Goal: Find specific page/section: Find specific page/section

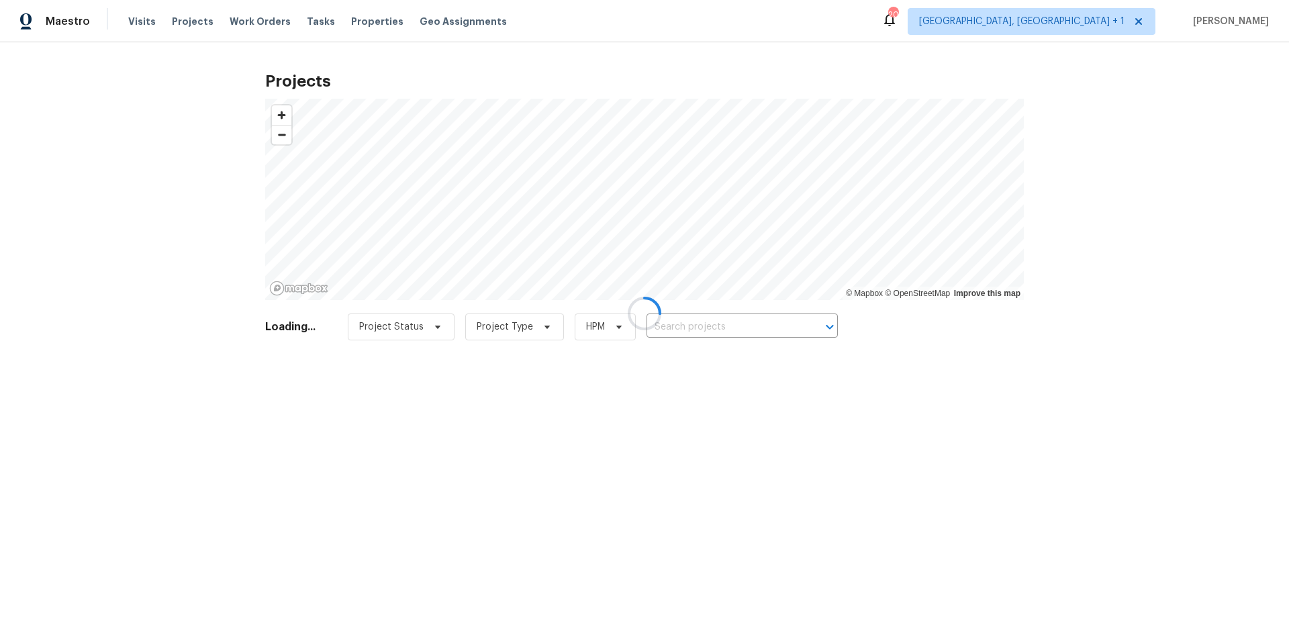
click at [730, 335] on div at bounding box center [644, 313] width 1289 height 627
click at [722, 324] on div at bounding box center [644, 313] width 1289 height 627
click at [720, 320] on div at bounding box center [644, 313] width 1289 height 627
click at [719, 322] on div at bounding box center [644, 313] width 1289 height 627
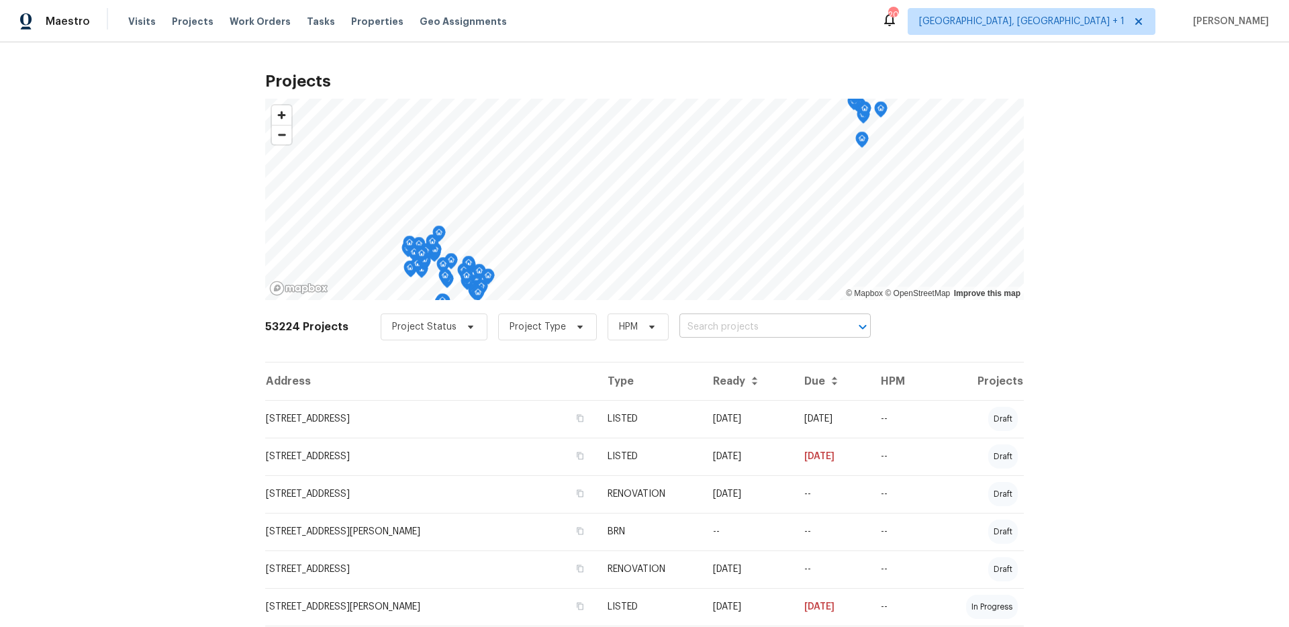
click at [719, 322] on input "text" at bounding box center [756, 327] width 154 height 21
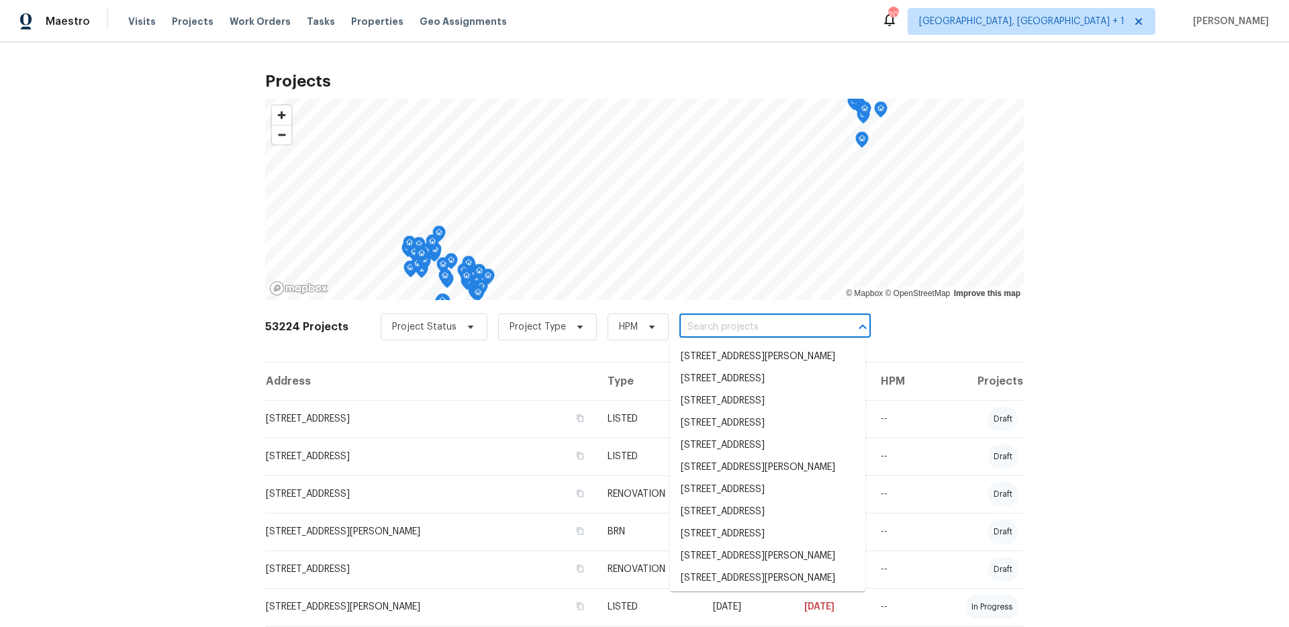
paste input "Spyglass"
type input "Spyglass"
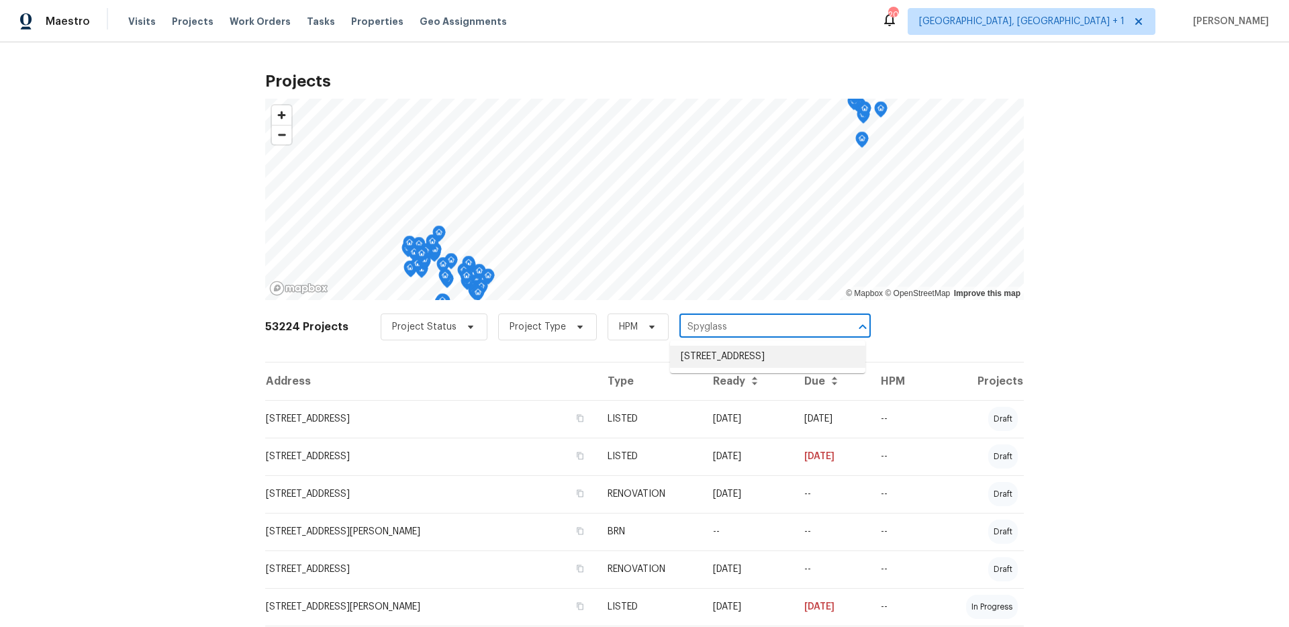
click at [726, 359] on li "[STREET_ADDRESS]" at bounding box center [767, 357] width 195 height 22
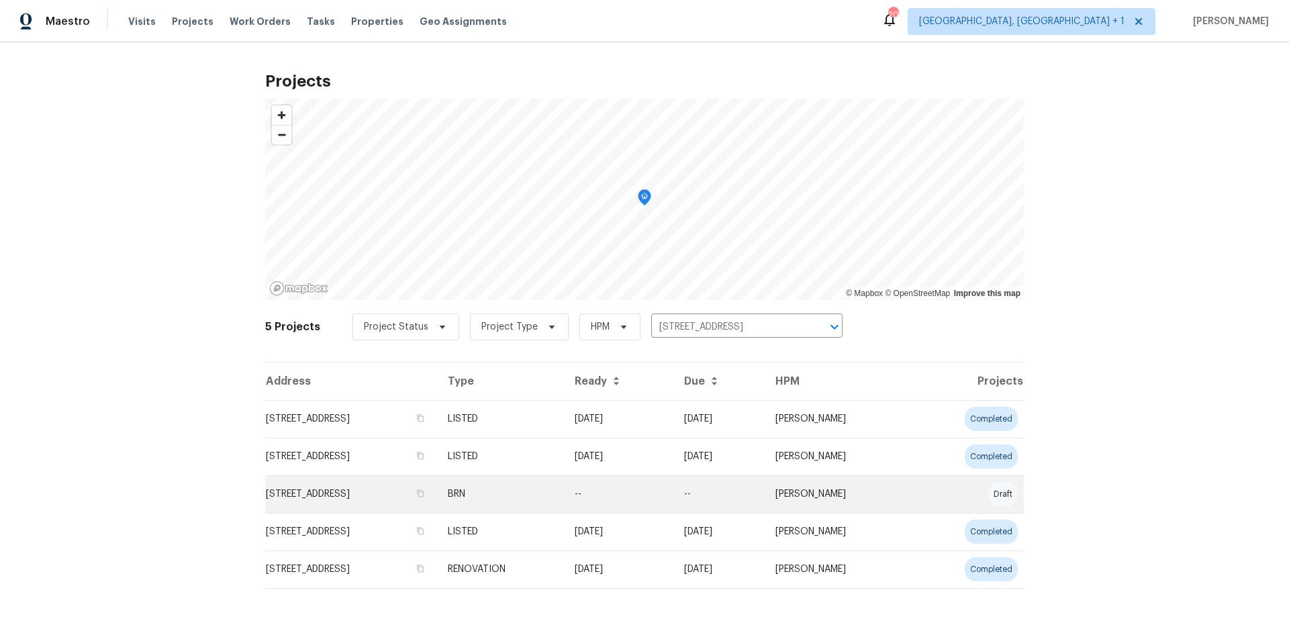
click at [381, 483] on td "[STREET_ADDRESS]" at bounding box center [351, 494] width 172 height 38
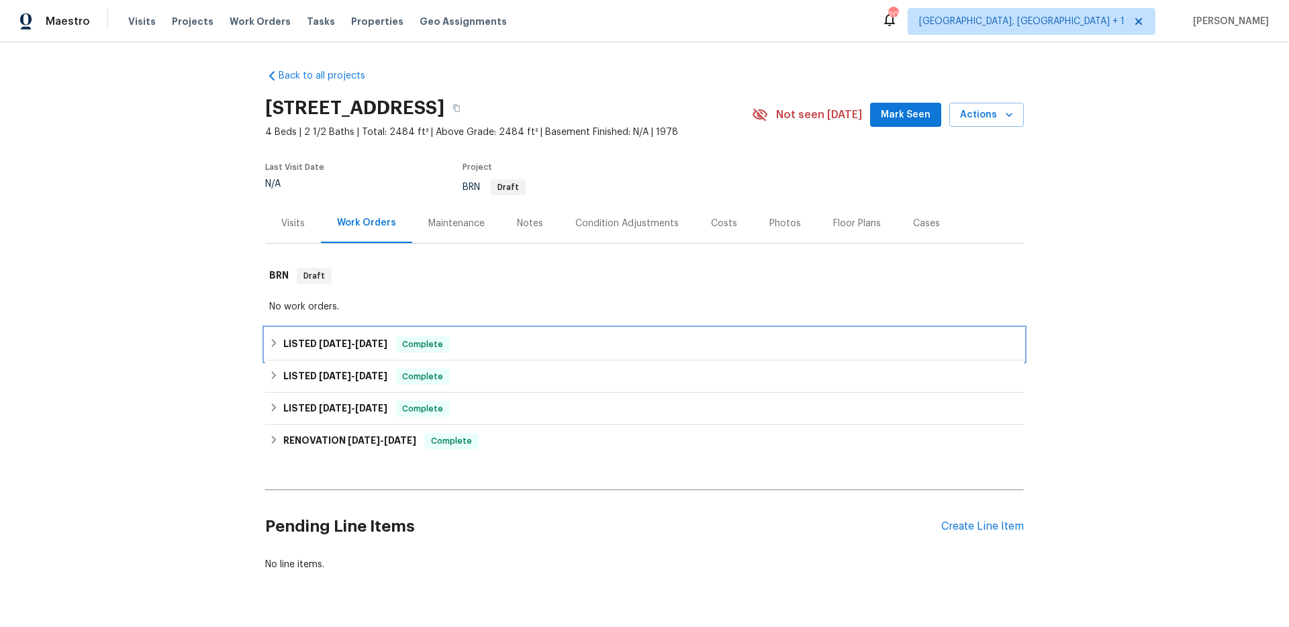
click at [330, 336] on h6 "LISTED 10/12/22 - 10/15/22" at bounding box center [335, 344] width 104 height 16
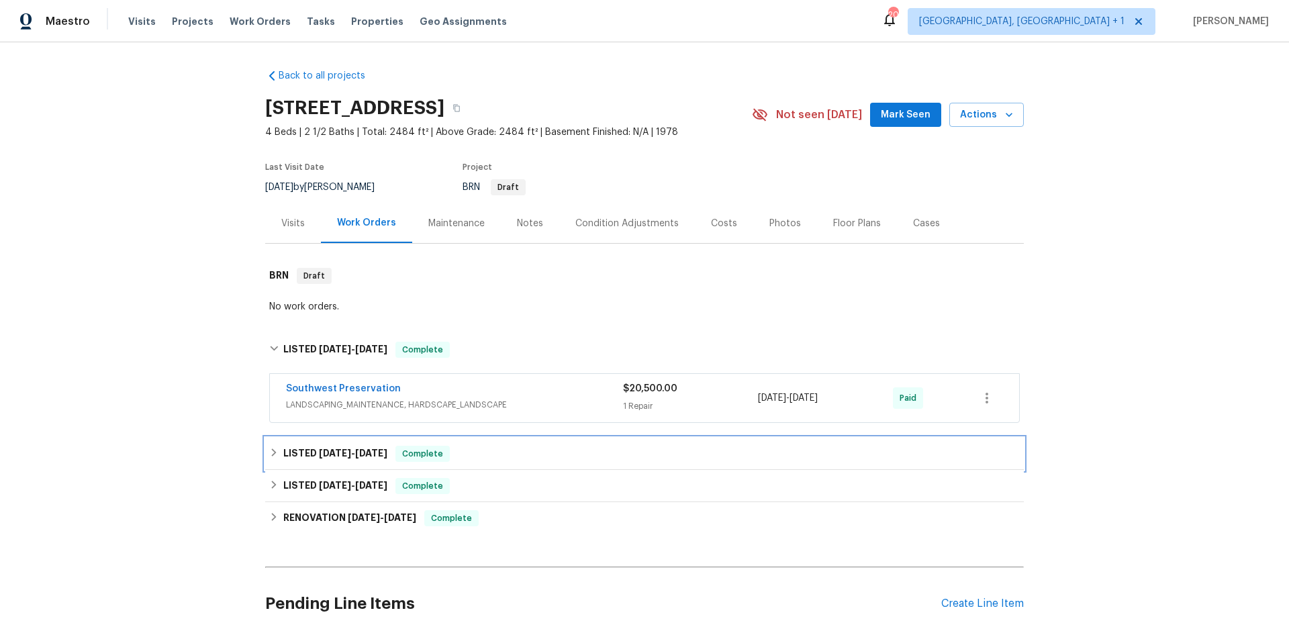
click at [334, 444] on div "LISTED 10/6/22 - 10/7/22 Complete" at bounding box center [644, 454] width 759 height 32
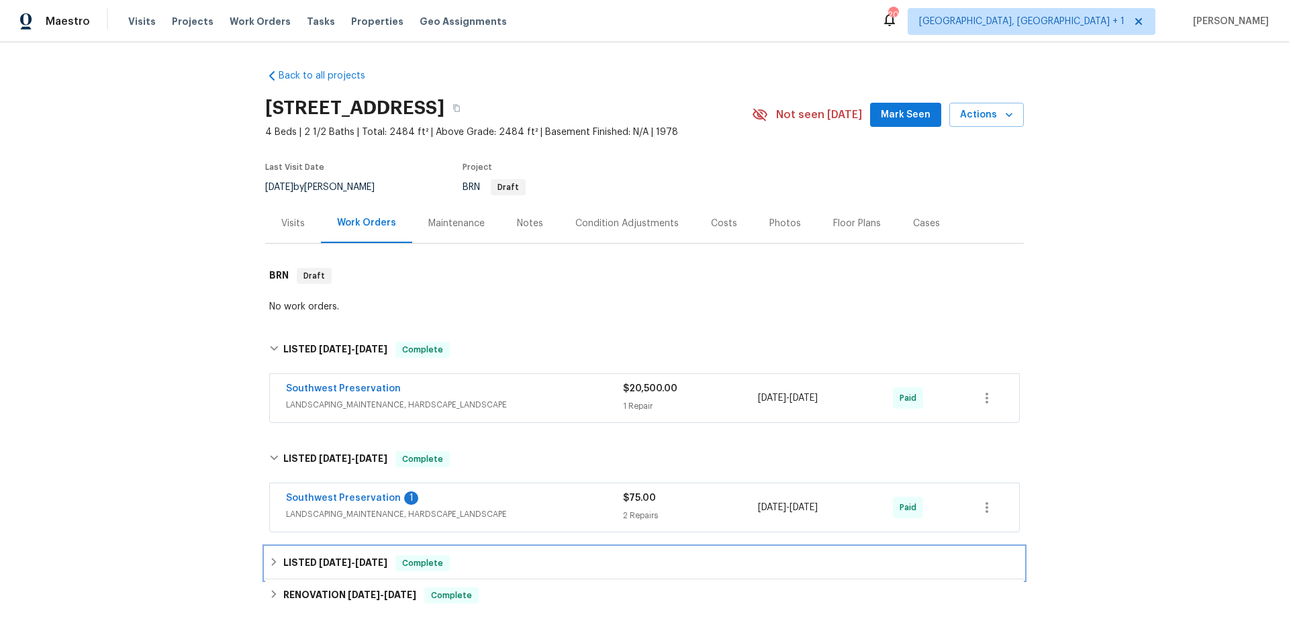
click at [336, 559] on span "[DATE]" at bounding box center [335, 562] width 32 height 9
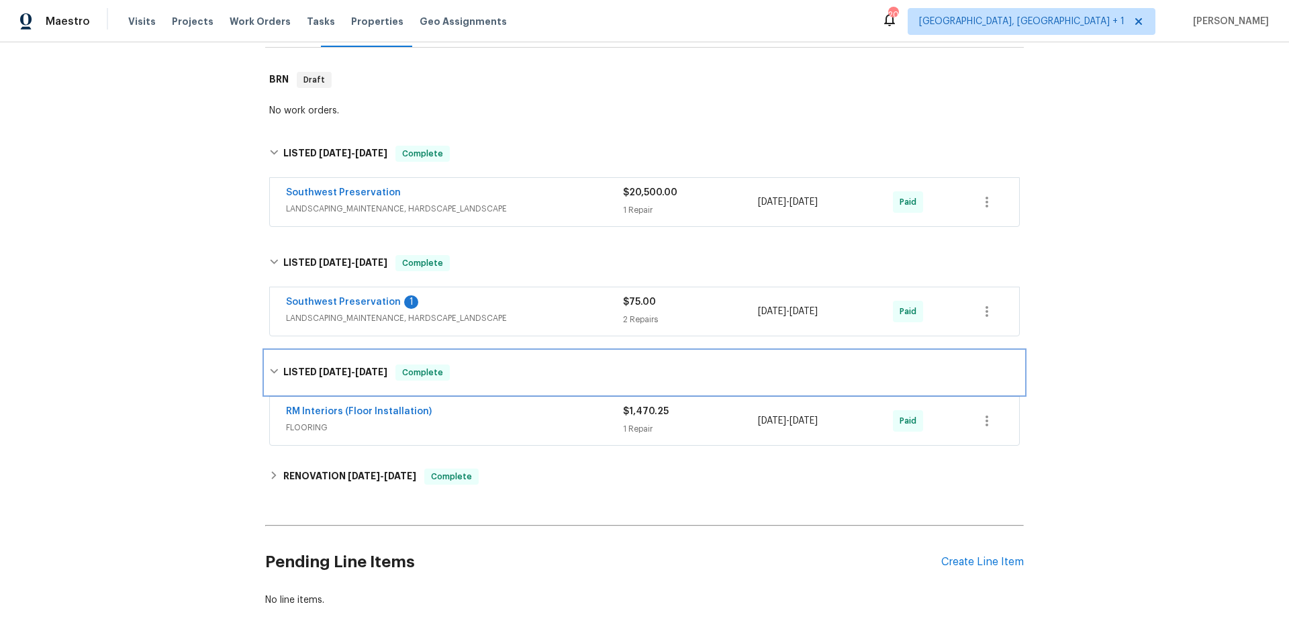
scroll to position [199, 0]
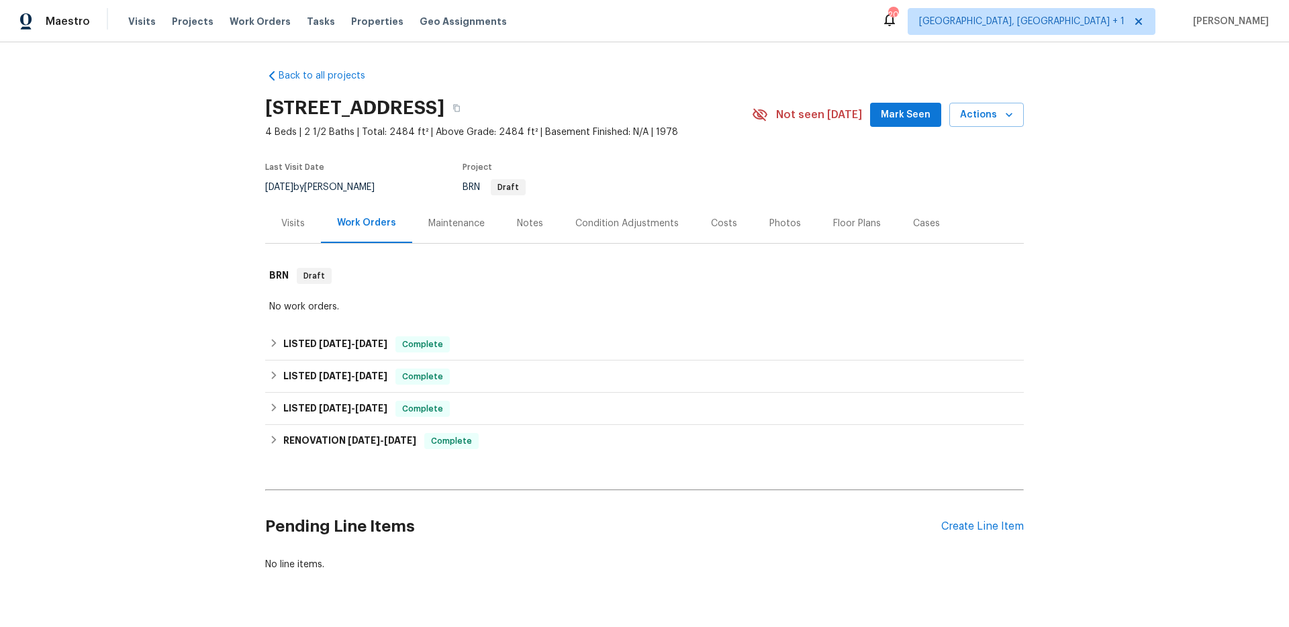
click at [291, 228] on div "Visits" at bounding box center [292, 223] width 23 height 13
click at [448, 224] on div "Maintenance" at bounding box center [456, 223] width 56 height 13
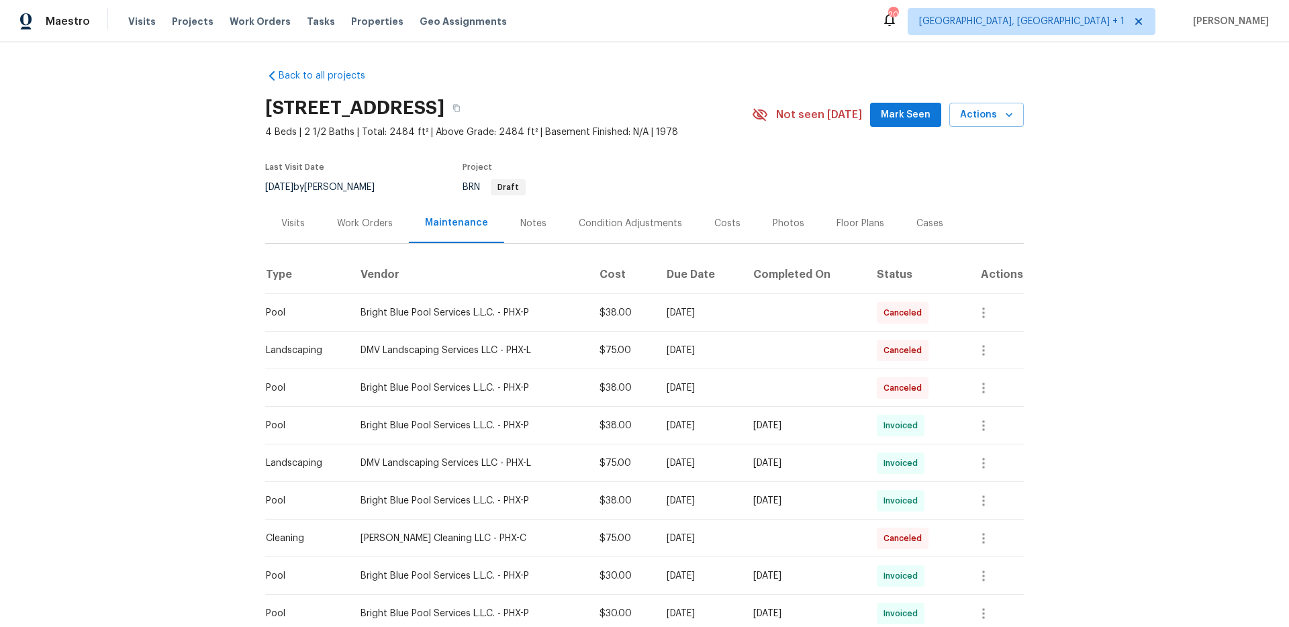
click at [299, 222] on div "Visits" at bounding box center [292, 223] width 23 height 13
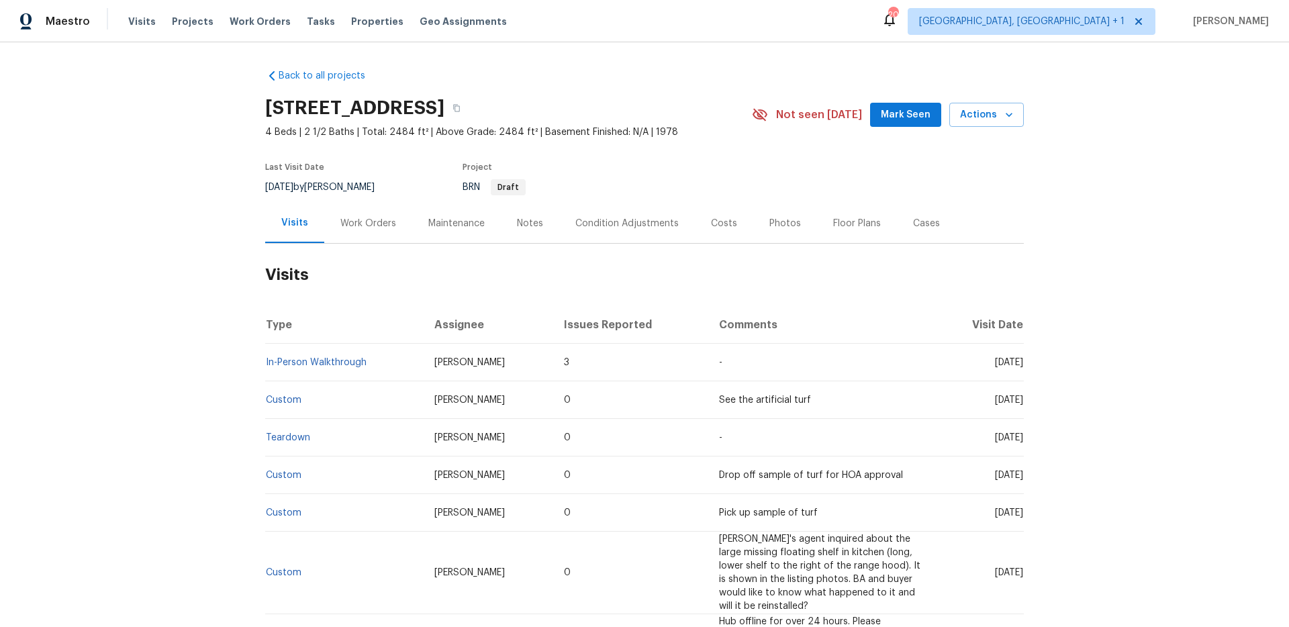
click at [362, 222] on div "Work Orders" at bounding box center [368, 223] width 56 height 13
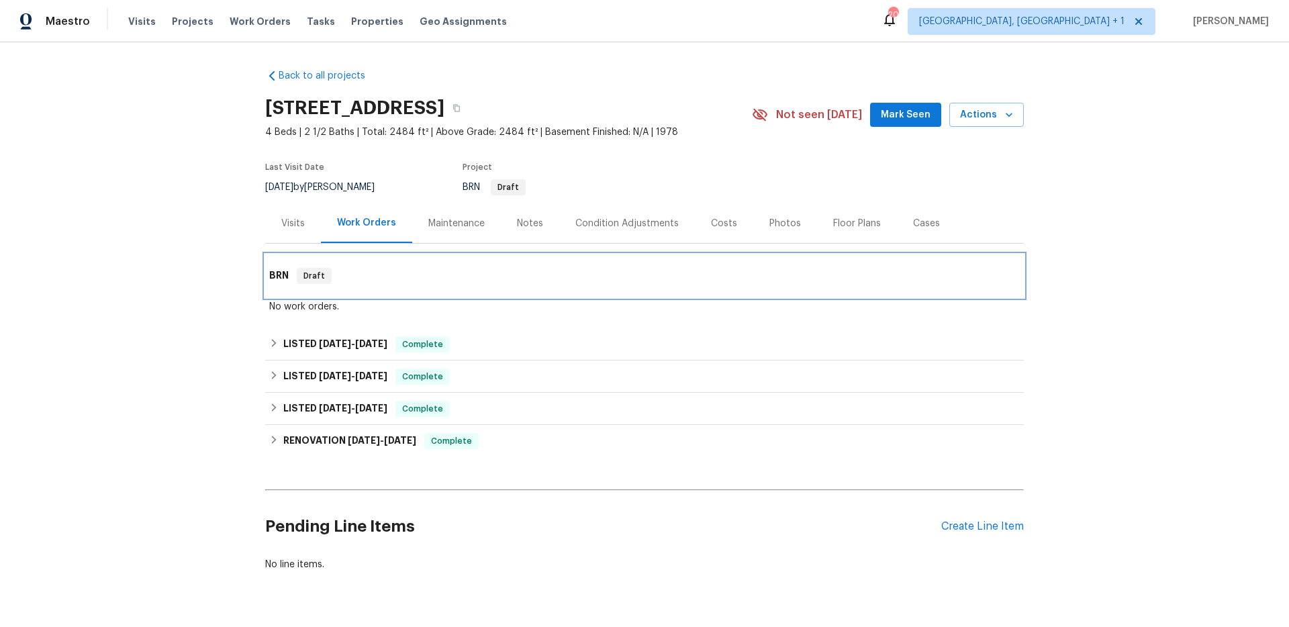
click at [286, 272] on h6 "BRN" at bounding box center [278, 276] width 19 height 16
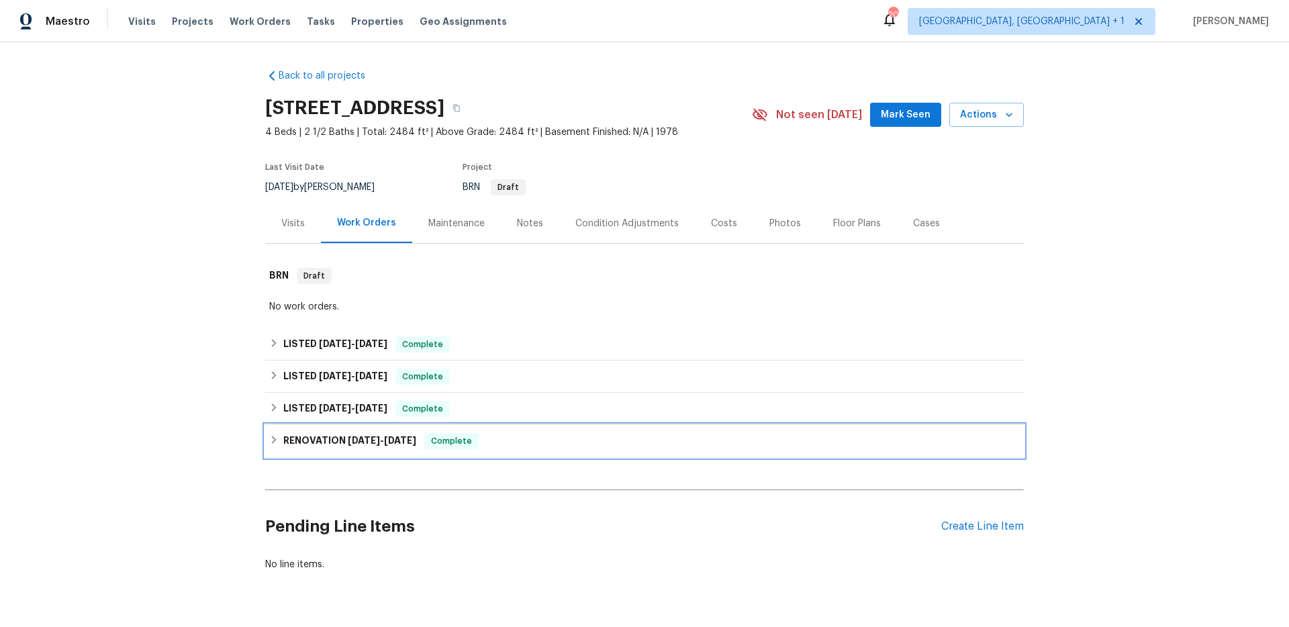
click at [326, 440] on h6 "RENOVATION [DATE] - [DATE]" at bounding box center [349, 441] width 133 height 16
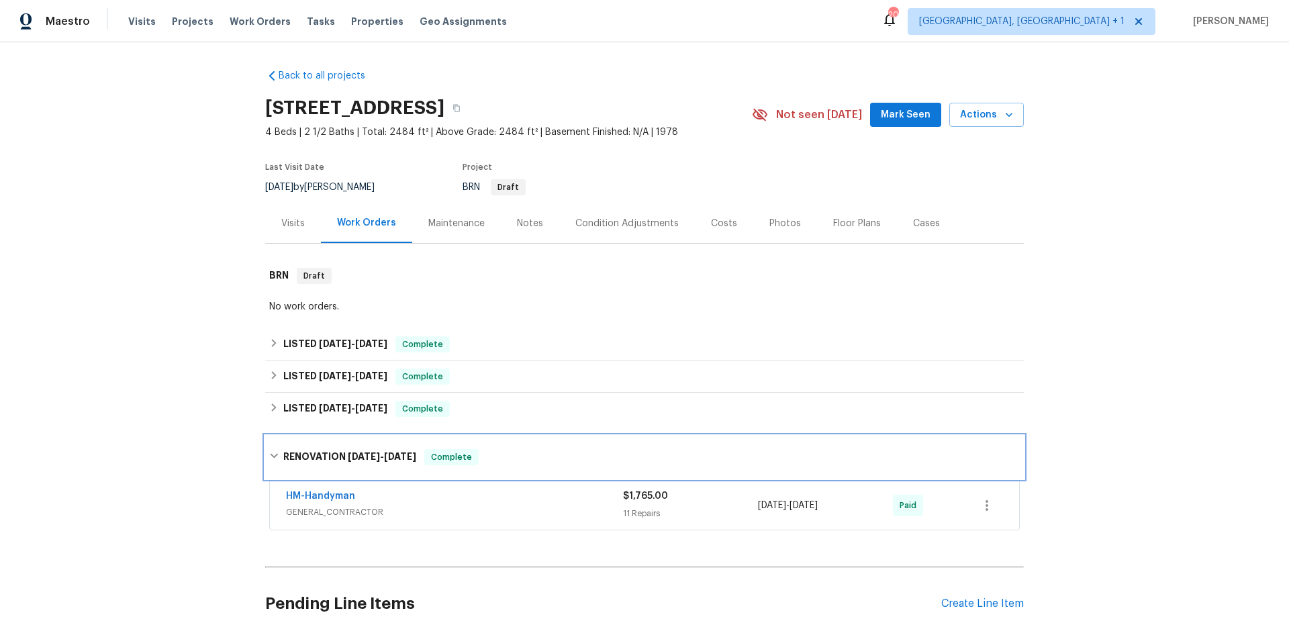
scroll to position [113, 0]
